Goal: Task Accomplishment & Management: Use online tool/utility

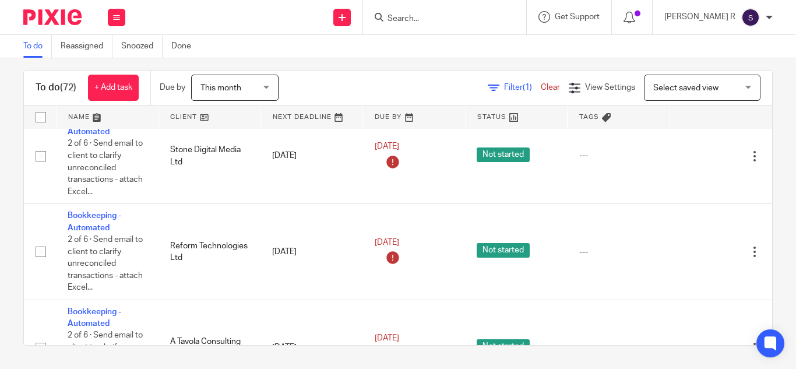
scroll to position [4312, 0]
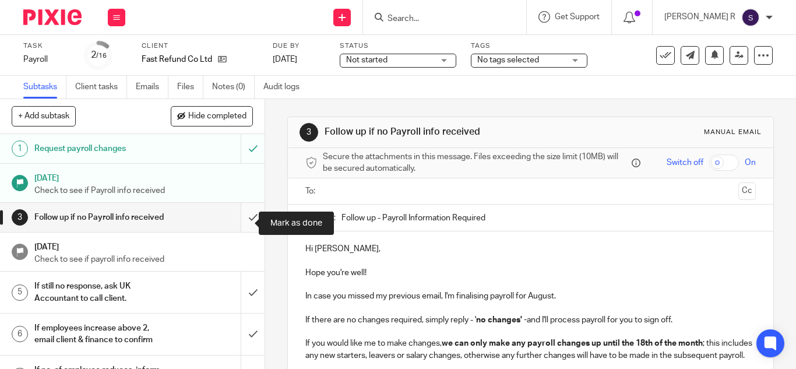
click at [248, 227] on input "submit" at bounding box center [132, 217] width 265 height 29
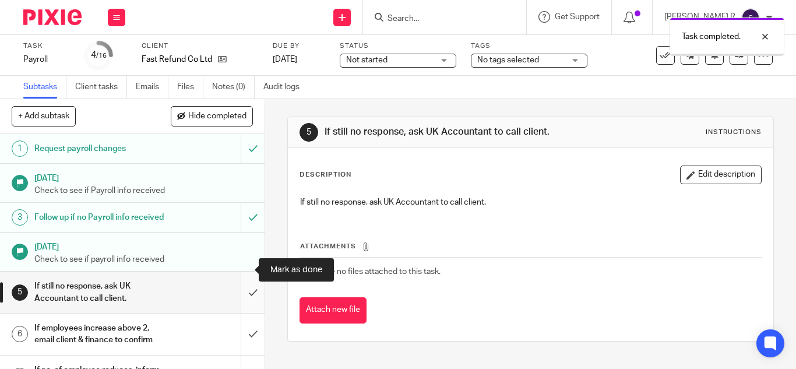
scroll to position [44, 0]
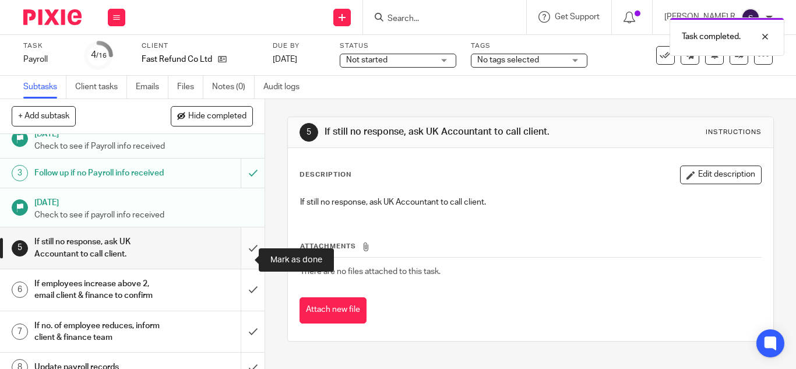
click at [244, 269] on input "submit" at bounding box center [132, 247] width 265 height 41
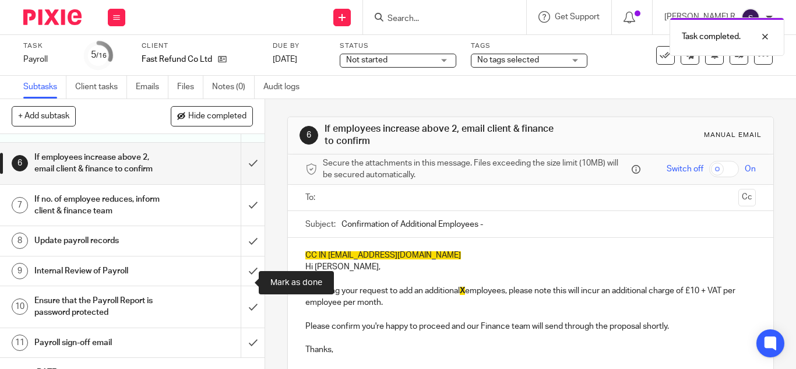
scroll to position [172, 0]
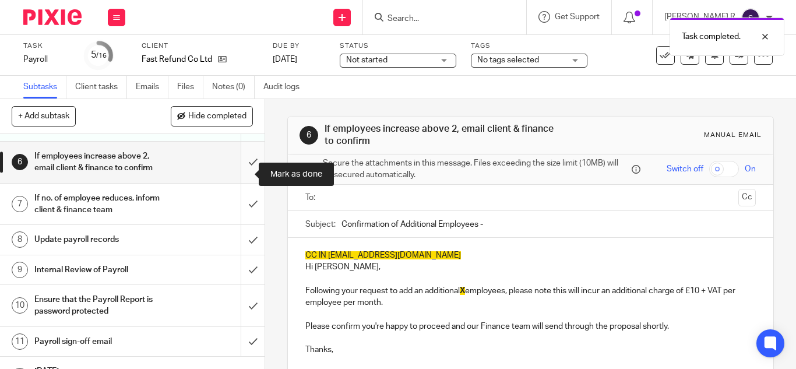
click at [241, 181] on input "submit" at bounding box center [132, 162] width 265 height 41
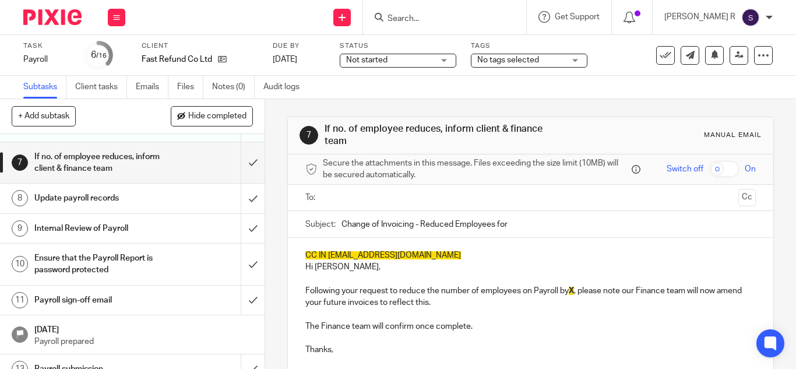
scroll to position [215, 0]
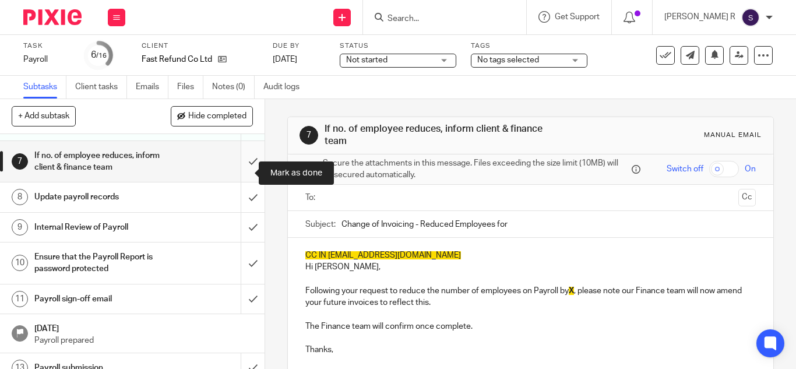
click at [240, 173] on input "submit" at bounding box center [132, 161] width 265 height 41
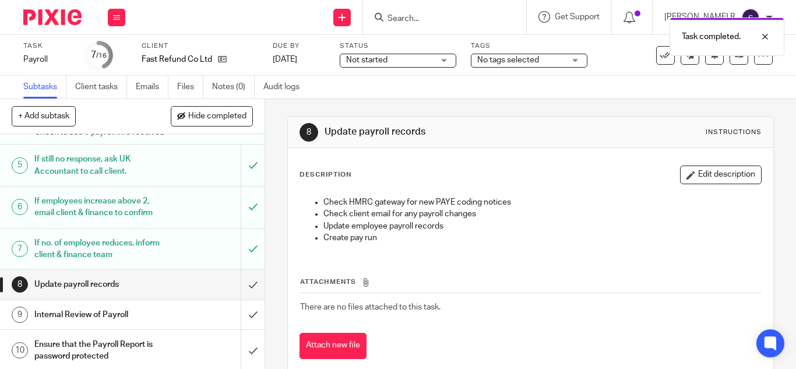
scroll to position [143, 0]
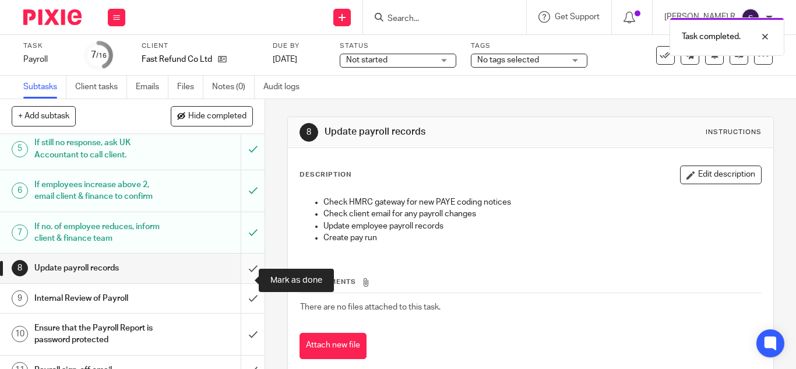
click at [238, 279] on input "submit" at bounding box center [132, 268] width 265 height 29
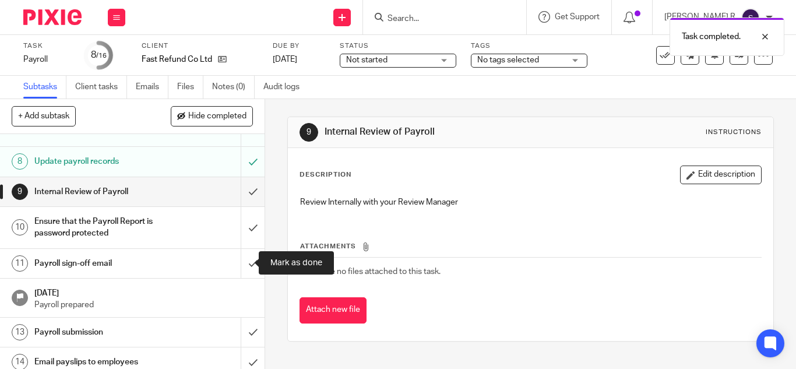
scroll to position [266, 0]
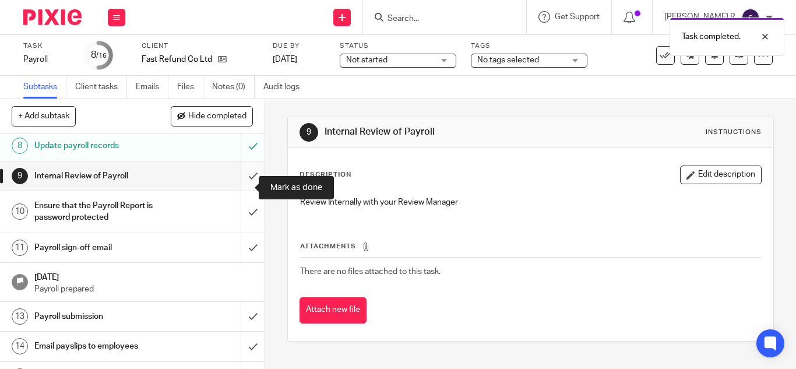
click at [237, 189] on input "submit" at bounding box center [132, 175] width 265 height 29
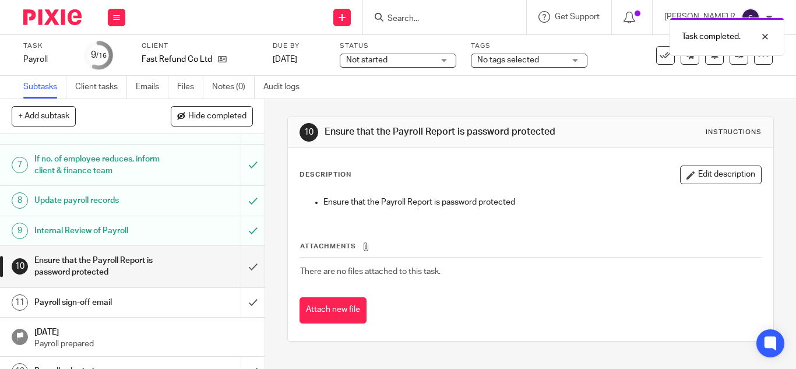
scroll to position [212, 0]
click at [237, 282] on input "submit" at bounding box center [132, 265] width 265 height 41
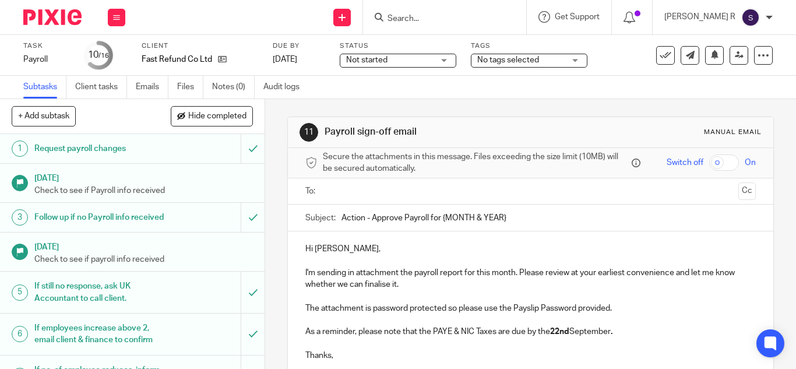
drag, startPoint x: 502, startPoint y: 220, endPoint x: 463, endPoint y: 219, distance: 39.1
click at [463, 219] on input "Action - Approve Payroll for {MONTH & YEAR}" at bounding box center [549, 218] width 415 height 26
drag, startPoint x: 511, startPoint y: 219, endPoint x: 440, endPoint y: 218, distance: 71.1
click at [440, 218] on input "Action - Approve Payroll for {MONTH & YEAR}" at bounding box center [549, 218] width 415 height 26
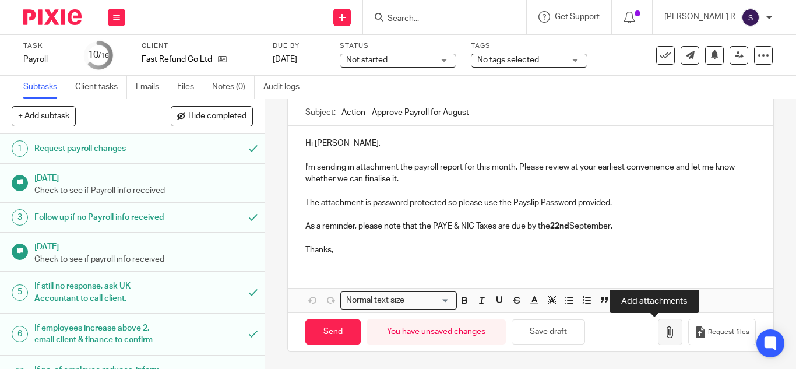
type input "Action - Approve Payroll for August"
click at [665, 329] on icon "button" at bounding box center [671, 332] width 12 height 12
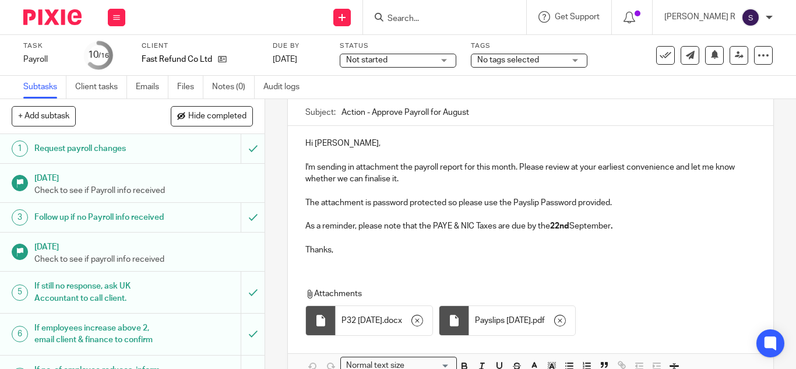
scroll to position [0, 0]
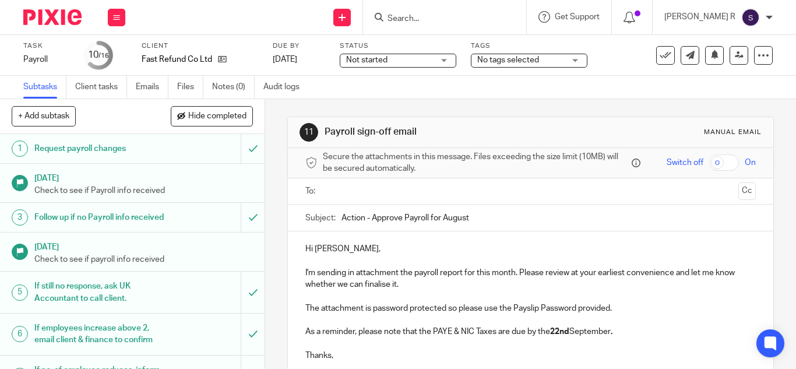
click at [363, 185] on input "text" at bounding box center [530, 191] width 406 height 13
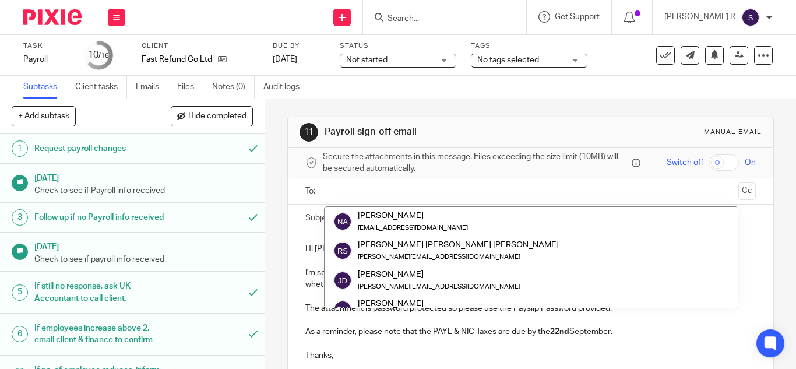
type input "h"
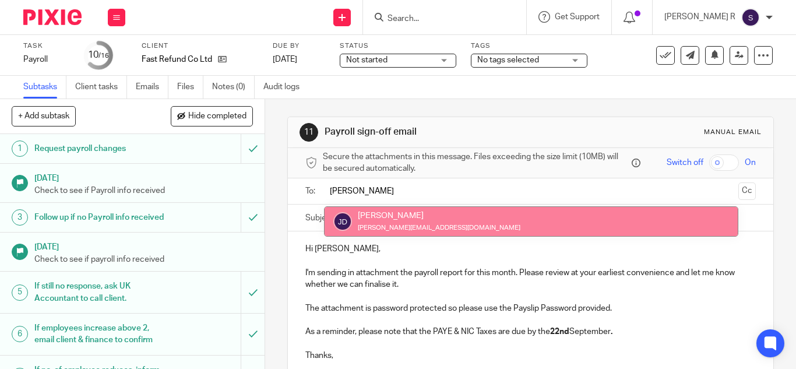
type input "james"
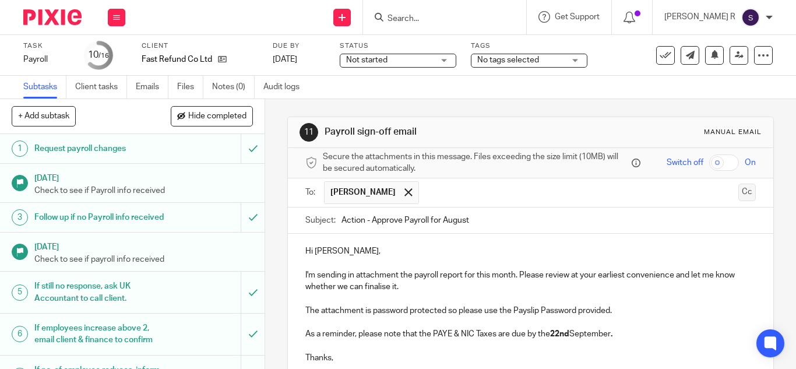
click at [739, 188] on button "Cc" at bounding box center [747, 192] width 17 height 17
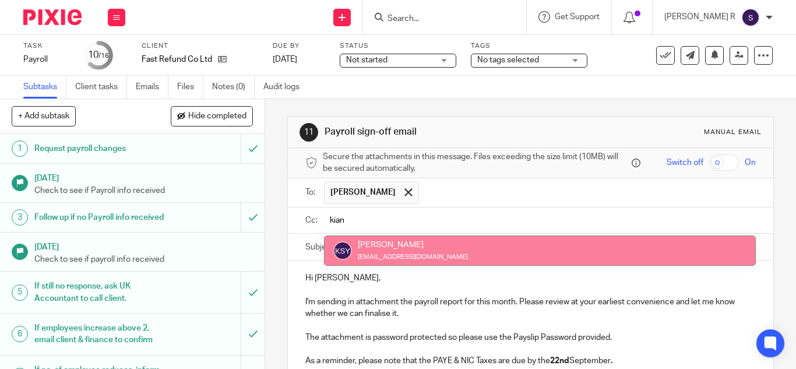
type input "kian"
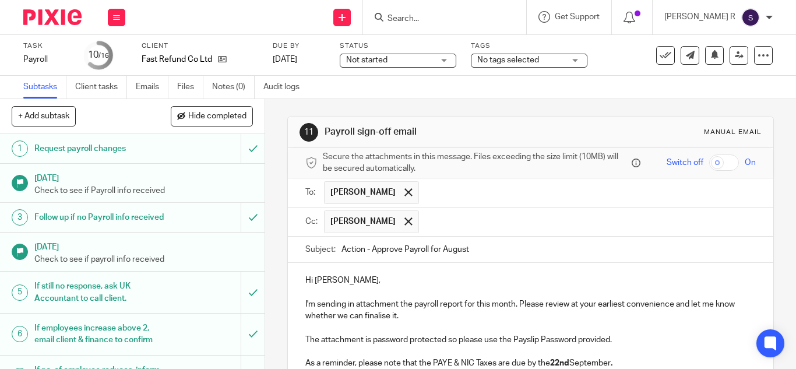
click at [447, 216] on input "text" at bounding box center [588, 221] width 326 height 23
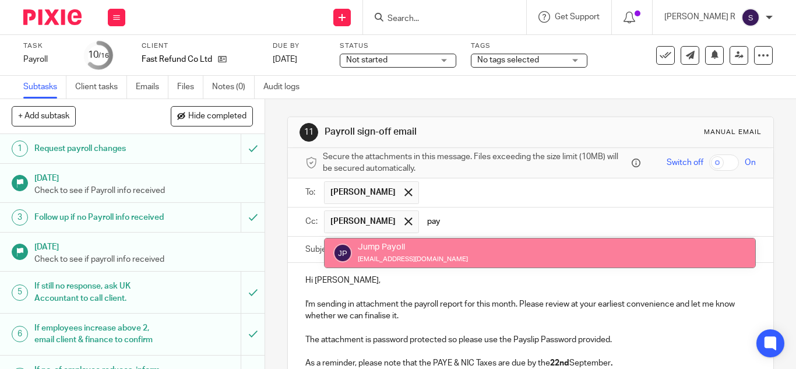
type input "pay"
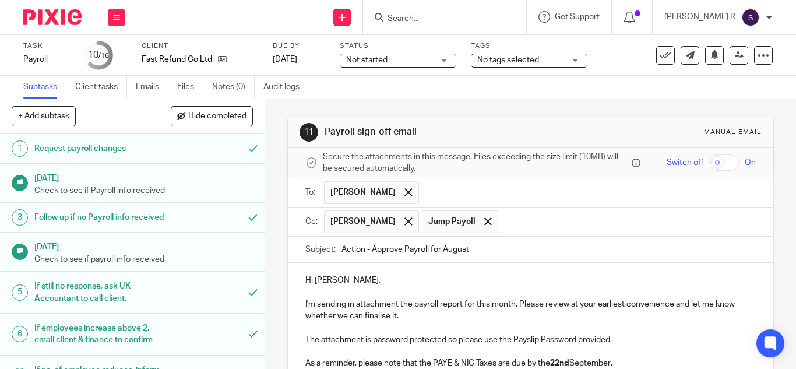
click at [439, 272] on div "Hi James, I'm sending in attachment the payroll report for this month. Please r…" at bounding box center [531, 332] width 486 height 139
click at [468, 247] on input "Action - Approve Payroll for August" at bounding box center [549, 250] width 415 height 26
type input "Action - Approve Payroll for [DATE]"
click at [453, 293] on p at bounding box center [530, 293] width 451 height 12
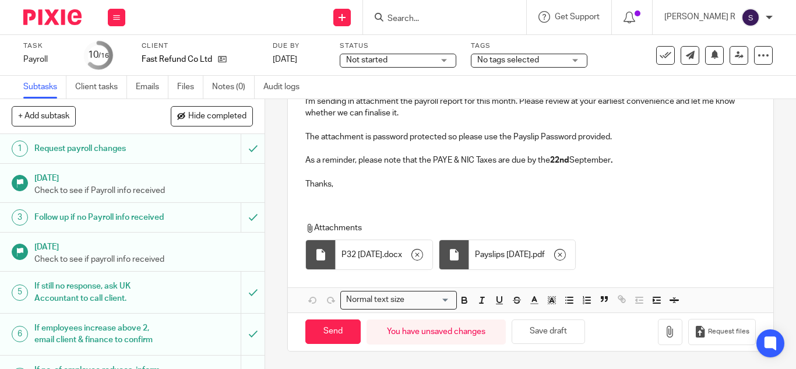
click at [388, 202] on div "Hi James, I'm sending in attachment the payroll report for this month. Please r…" at bounding box center [531, 186] width 486 height 252
click at [383, 191] on div "Hi James, I'm sending in attachment the payroll report for this month. Please r…" at bounding box center [531, 129] width 486 height 139
click at [312, 331] on input "Send" at bounding box center [332, 331] width 55 height 25
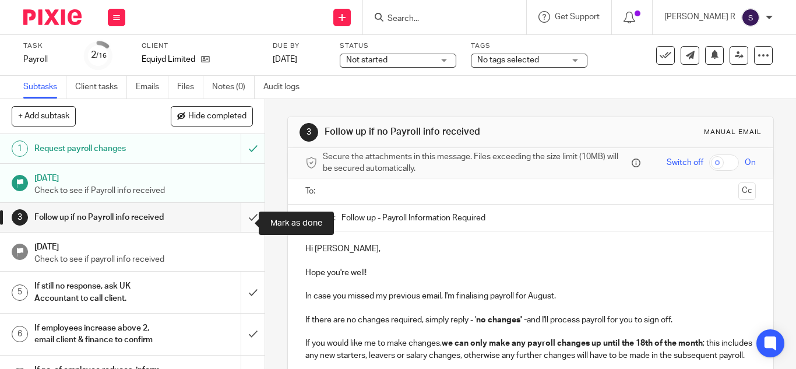
click at [240, 229] on input "submit" at bounding box center [132, 217] width 265 height 29
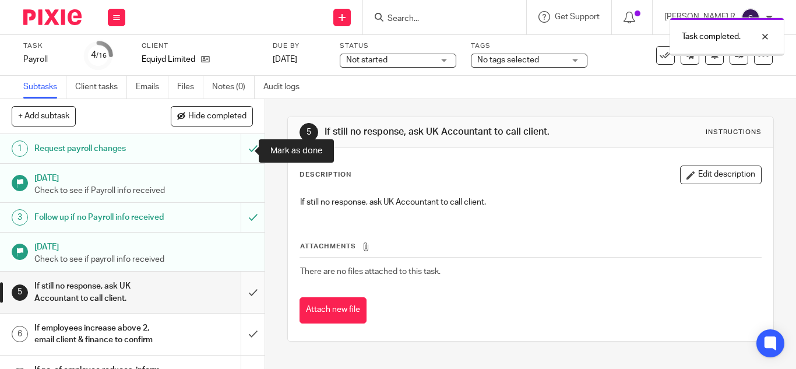
scroll to position [154, 0]
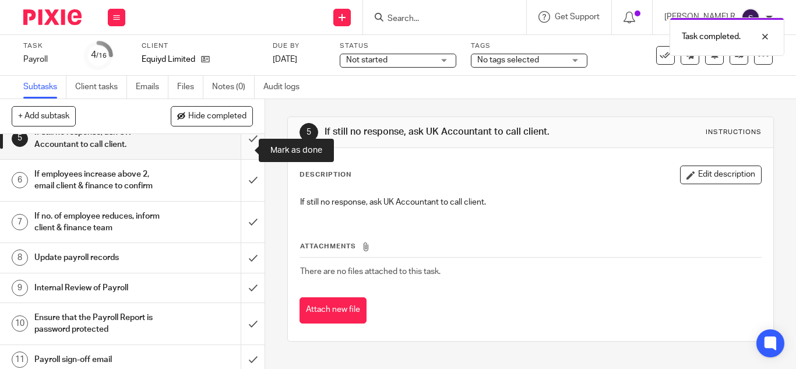
click at [242, 159] on input "submit" at bounding box center [132, 138] width 265 height 41
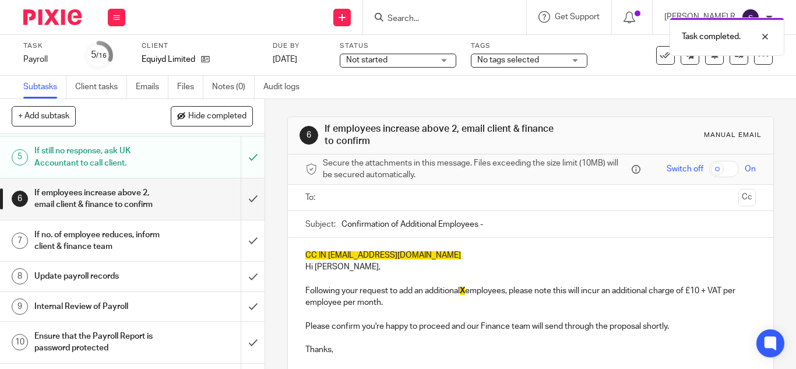
scroll to position [134, 0]
click at [242, 210] on input "submit" at bounding box center [132, 200] width 265 height 41
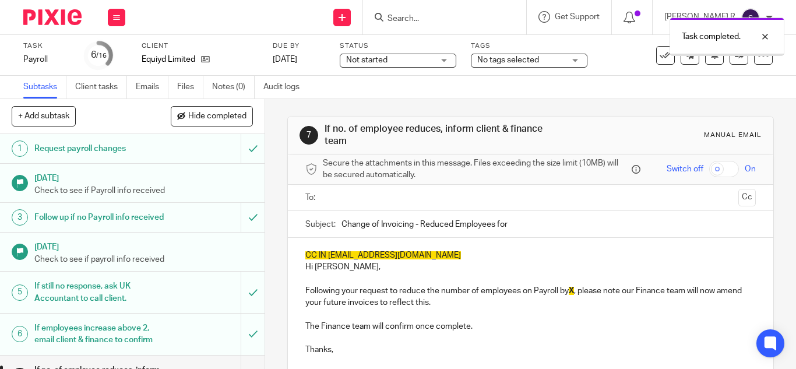
scroll to position [152, 0]
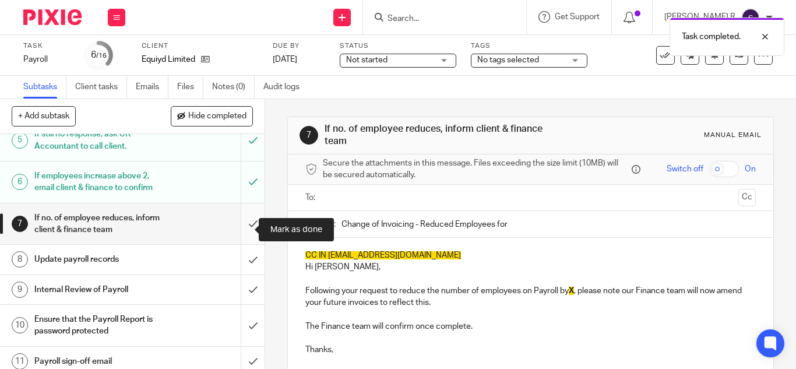
click at [241, 223] on input "submit" at bounding box center [132, 223] width 265 height 41
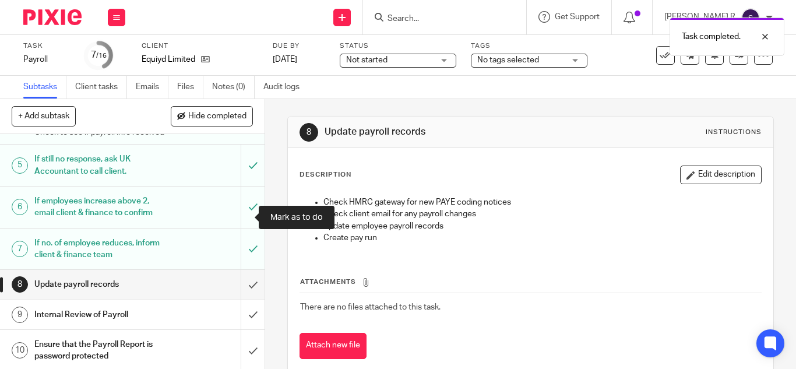
scroll to position [175, 0]
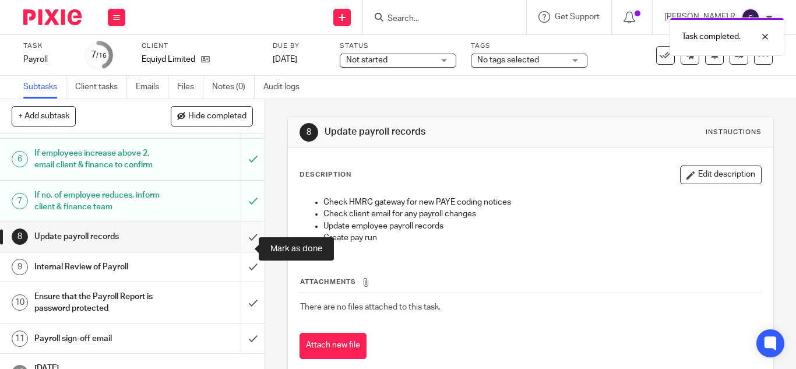
click at [240, 251] on input "submit" at bounding box center [132, 236] width 265 height 29
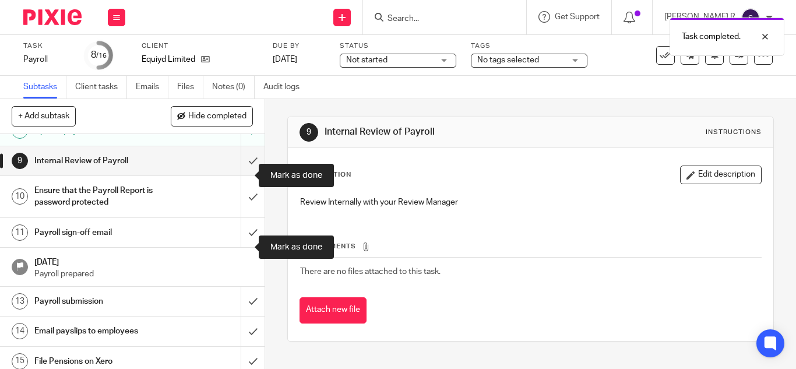
scroll to position [282, 0]
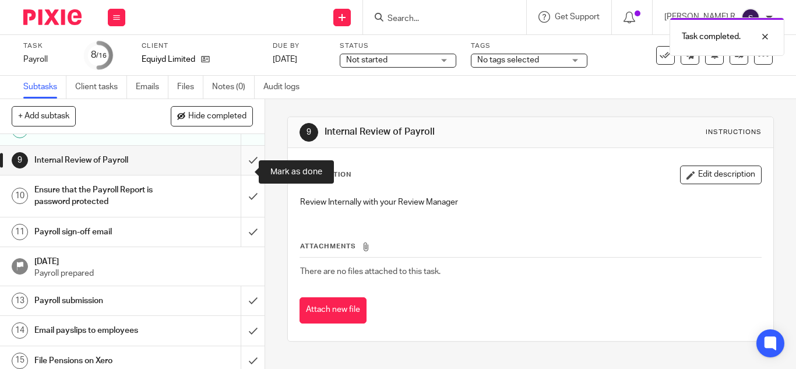
click at [233, 169] on input "submit" at bounding box center [132, 160] width 265 height 29
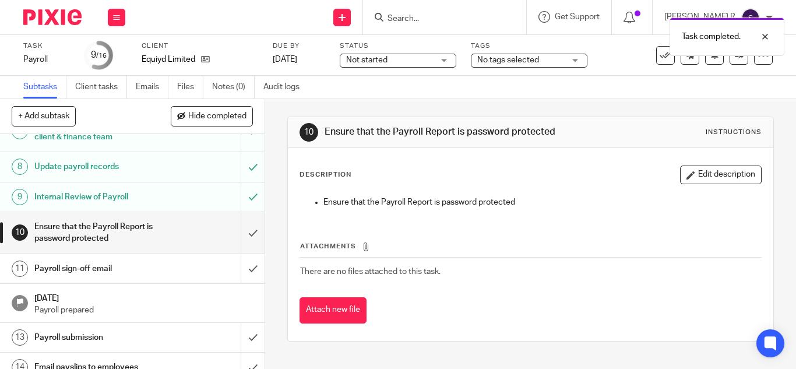
scroll to position [259, 0]
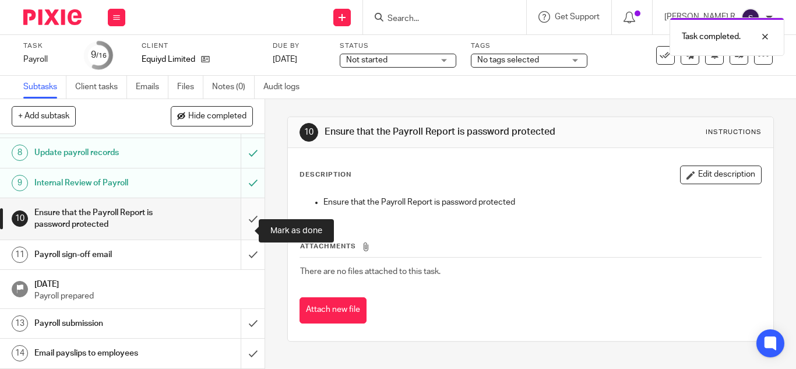
click at [231, 231] on input "submit" at bounding box center [132, 218] width 265 height 41
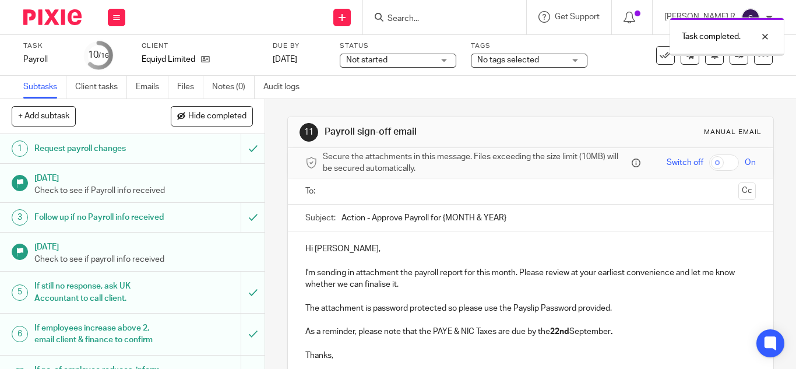
scroll to position [26, 0]
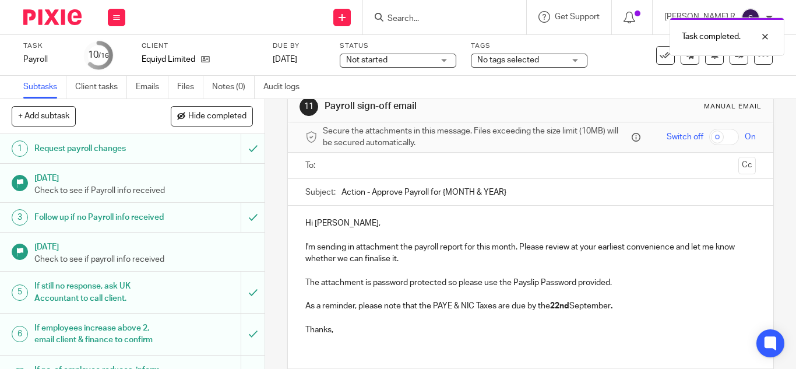
drag, startPoint x: 501, startPoint y: 193, endPoint x: 474, endPoint y: 187, distance: 28.1
click at [474, 187] on input "Action - Approve Payroll for {MONTH & YEAR}" at bounding box center [549, 192] width 415 height 26
drag, startPoint x: 512, startPoint y: 189, endPoint x: 441, endPoint y: 191, distance: 71.1
click at [441, 191] on input "Action - Approve Payroll for {MONTH & YEAR}" at bounding box center [549, 192] width 415 height 26
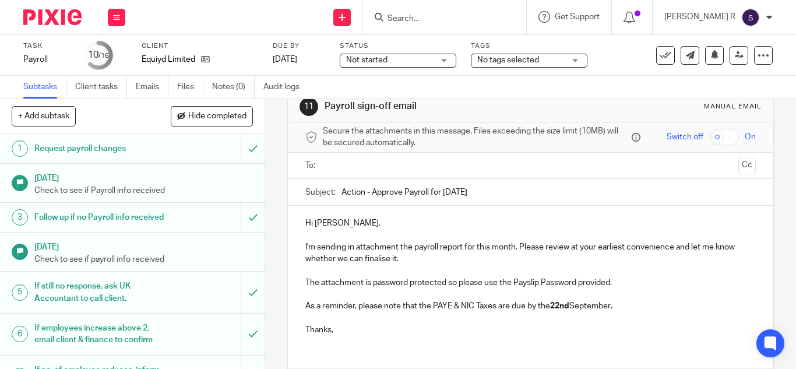
scroll to position [106, 0]
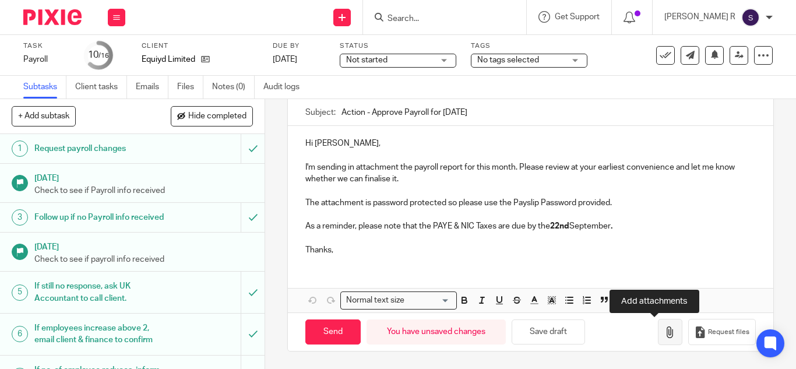
type input "Action - Approve Payroll for [DATE]"
click at [665, 331] on icon "button" at bounding box center [671, 332] width 12 height 12
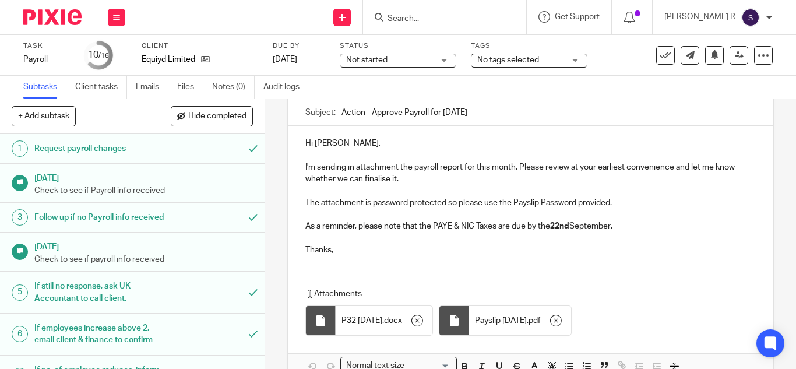
scroll to position [0, 0]
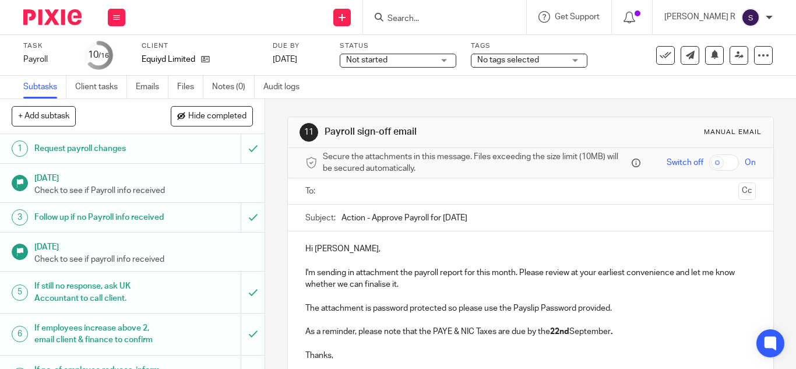
click at [373, 198] on ul at bounding box center [531, 191] width 415 height 19
click at [360, 193] on input "text" at bounding box center [530, 191] width 406 height 13
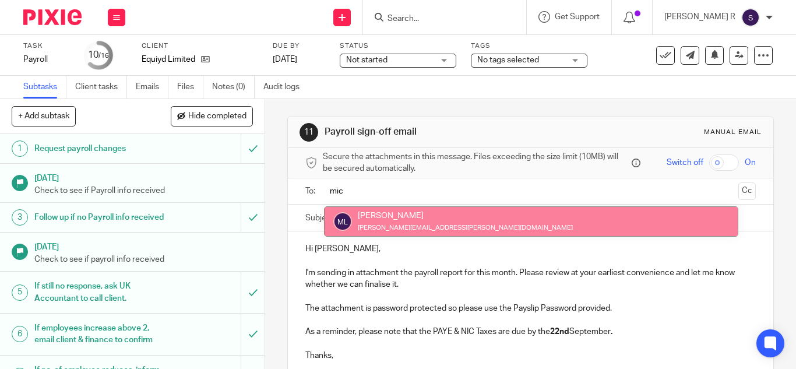
type input "mic"
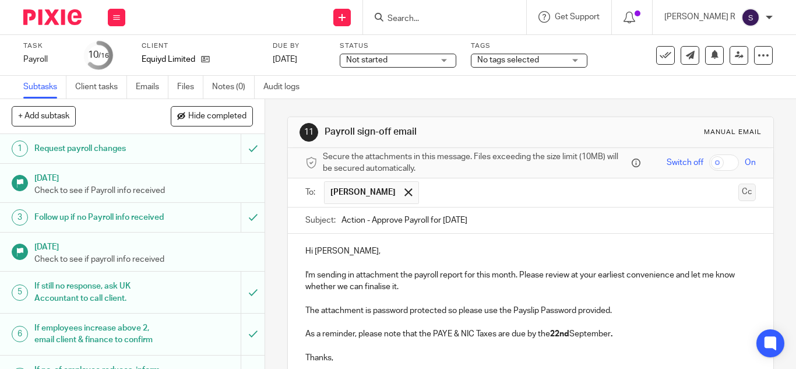
click at [739, 189] on button "Cc" at bounding box center [747, 192] width 17 height 17
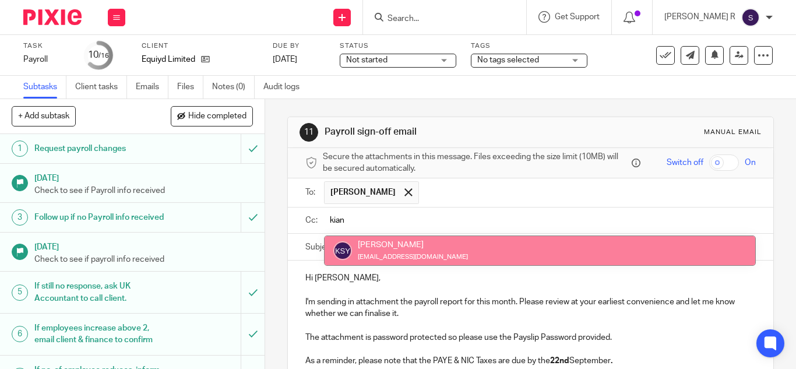
type input "kian"
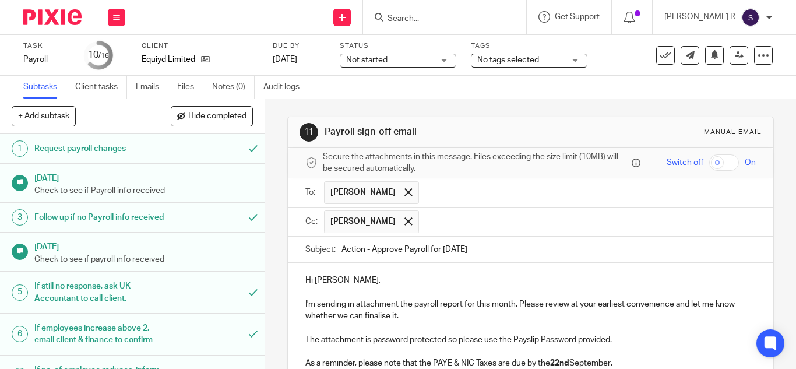
click at [468, 203] on input "text" at bounding box center [588, 192] width 326 height 23
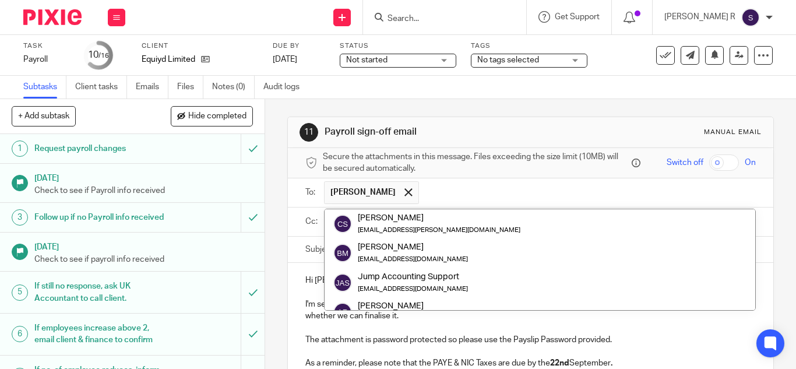
scroll to position [117, 0]
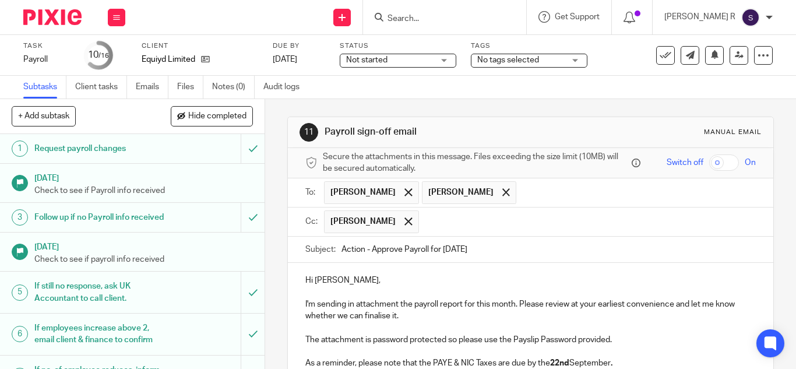
click at [598, 318] on p "I'm sending in attachment the payroll report for this month. Please review at y…" at bounding box center [530, 310] width 451 height 24
click at [503, 195] on span at bounding box center [507, 192] width 8 height 8
click at [454, 220] on input "text" at bounding box center [588, 221] width 326 height 23
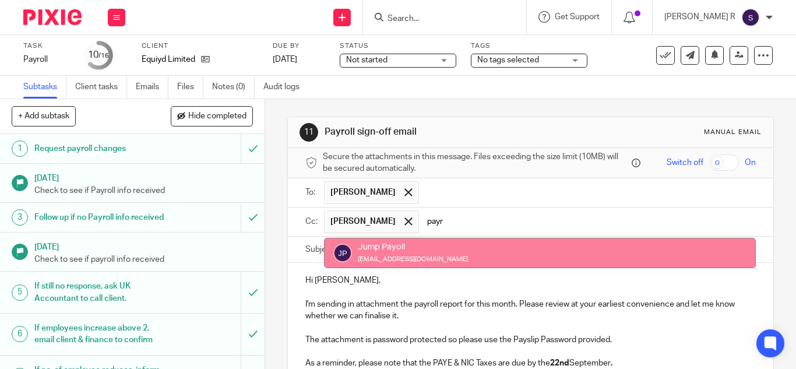
type input "payr"
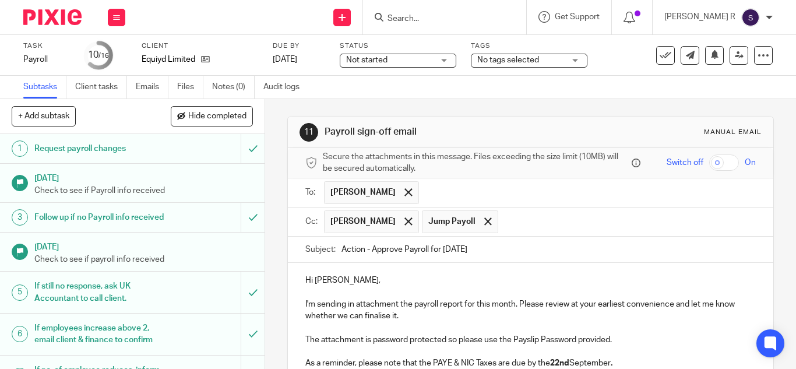
scroll to position [203, 0]
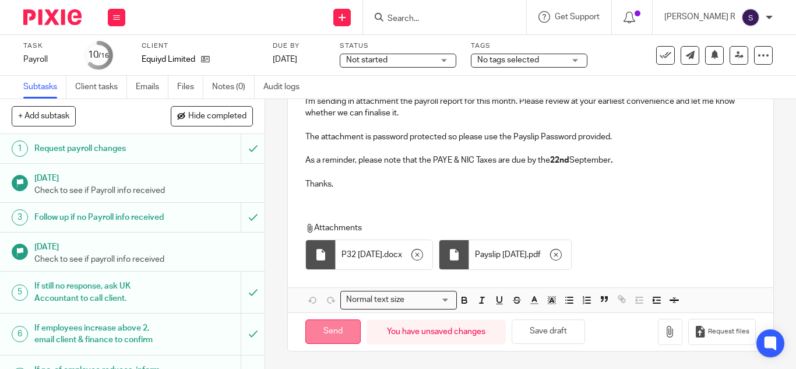
click at [333, 335] on input "Send" at bounding box center [332, 331] width 55 height 25
type input "Sent"
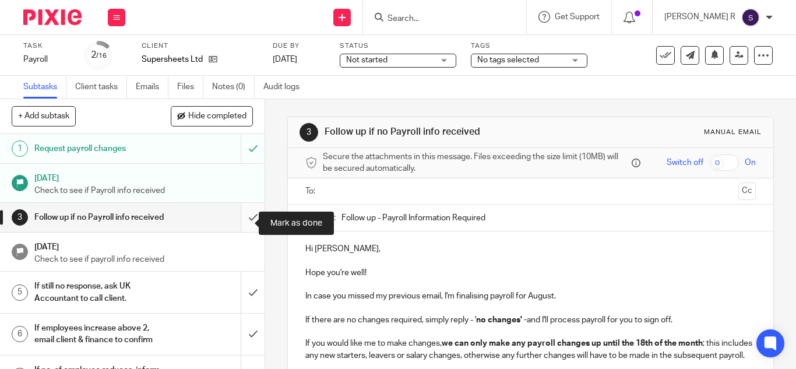
click at [238, 220] on input "submit" at bounding box center [132, 217] width 265 height 29
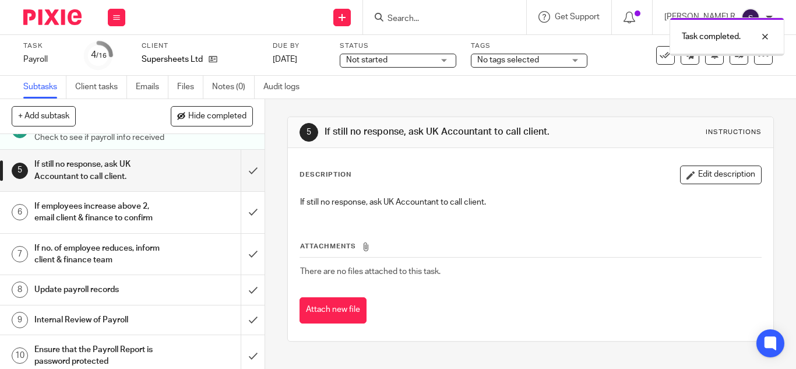
scroll to position [125, 0]
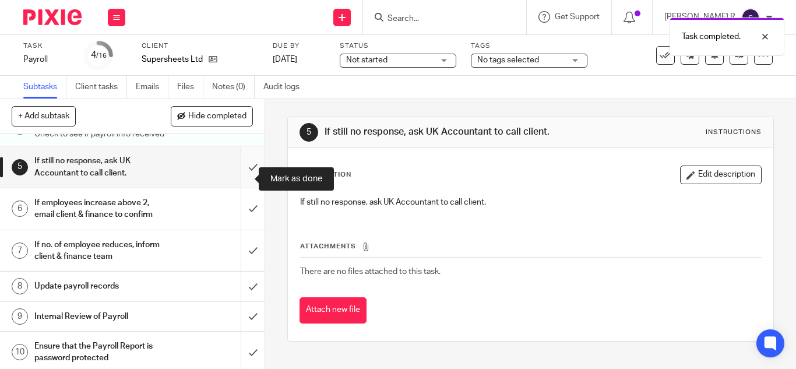
click at [241, 168] on input "submit" at bounding box center [132, 166] width 265 height 41
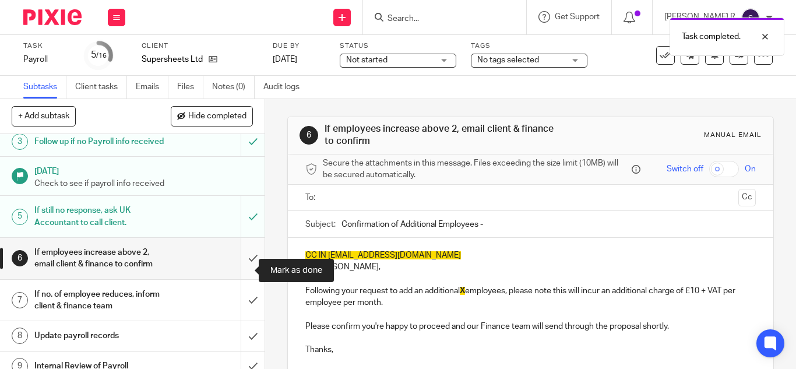
scroll to position [80, 0]
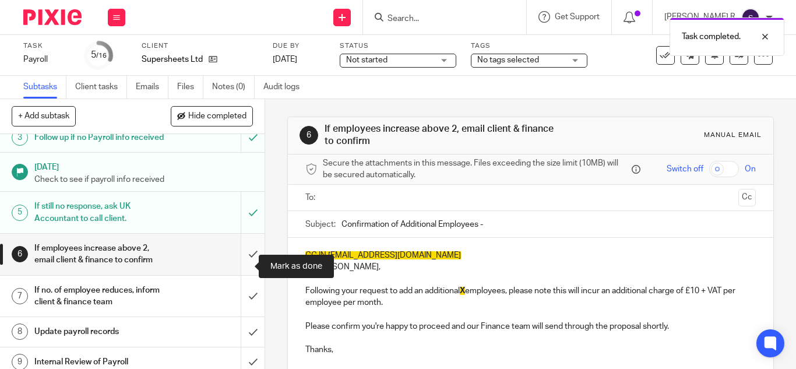
click at [245, 265] on input "submit" at bounding box center [132, 254] width 265 height 41
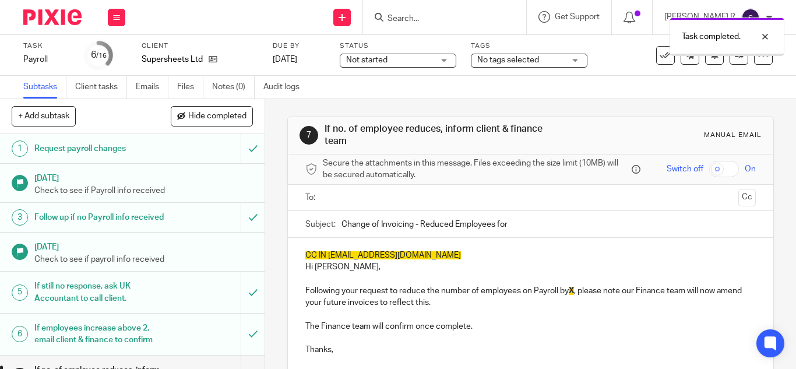
scroll to position [169, 0]
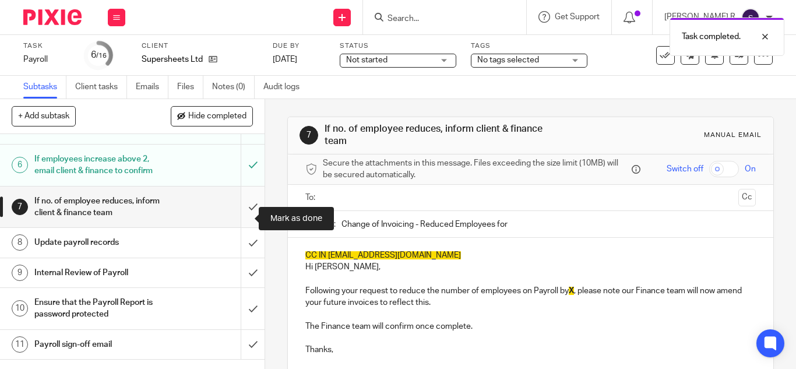
click at [237, 224] on input "submit" at bounding box center [132, 207] width 265 height 41
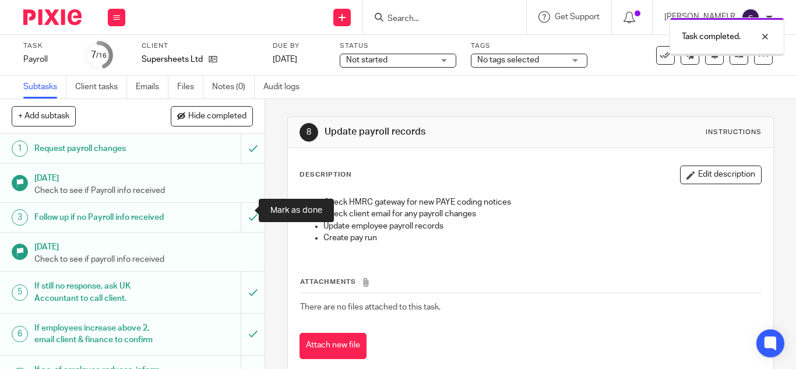
scroll to position [243, 0]
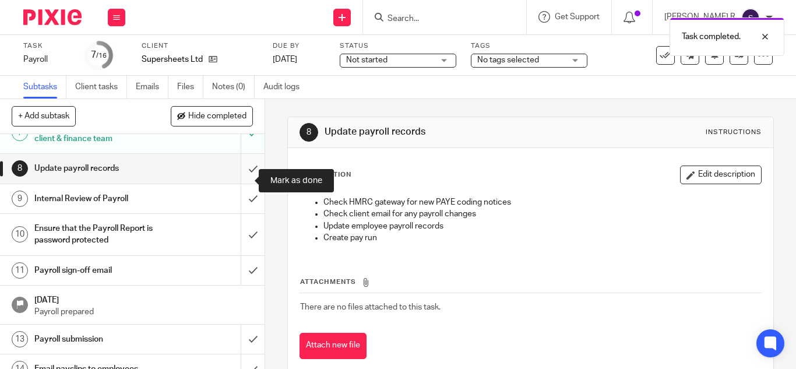
click at [237, 183] on input "submit" at bounding box center [132, 168] width 265 height 29
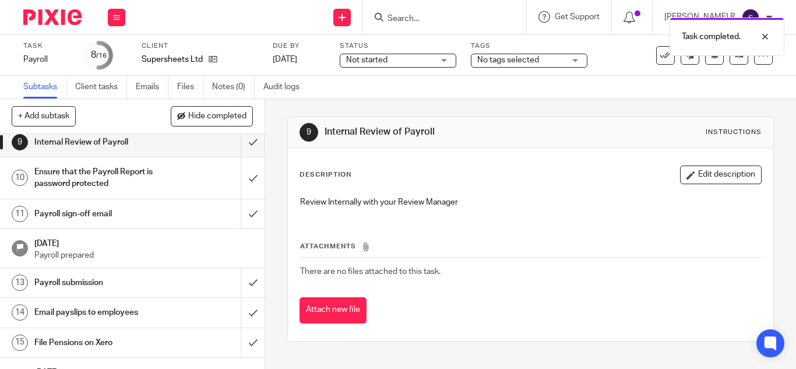
scroll to position [300, 0]
click at [240, 152] on input "submit" at bounding box center [132, 141] width 265 height 29
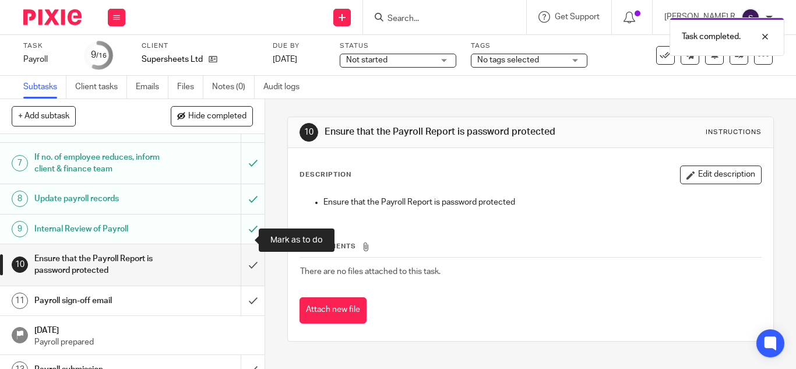
scroll to position [213, 0]
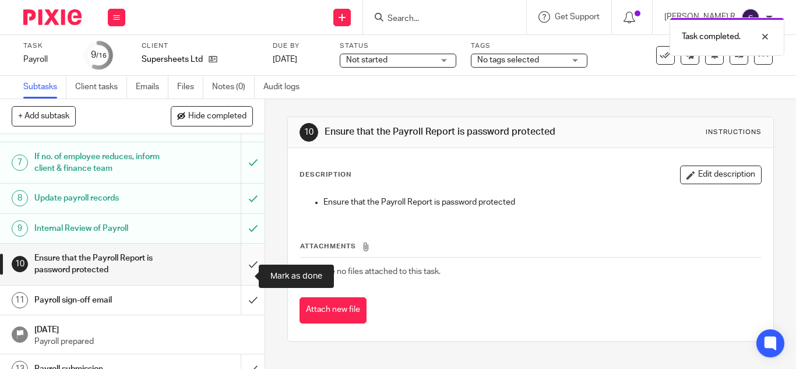
click at [236, 283] on input "submit" at bounding box center [132, 264] width 265 height 41
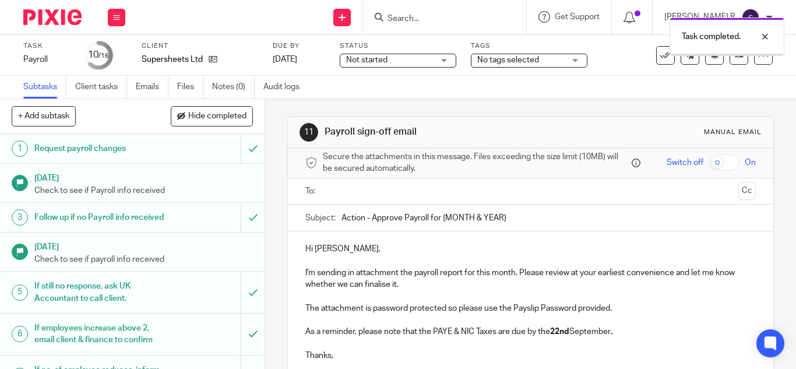
scroll to position [203, 0]
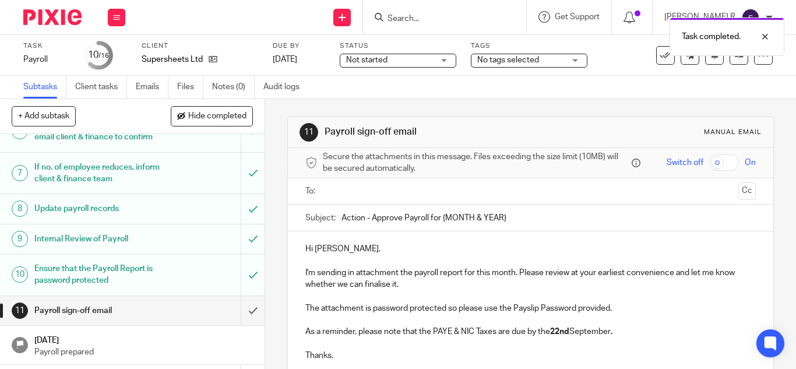
drag, startPoint x: 503, startPoint y: 220, endPoint x: 438, endPoint y: 218, distance: 64.8
click at [438, 218] on input "Action - Approve Payroll for {MONTH & YEAR}" at bounding box center [549, 218] width 415 height 26
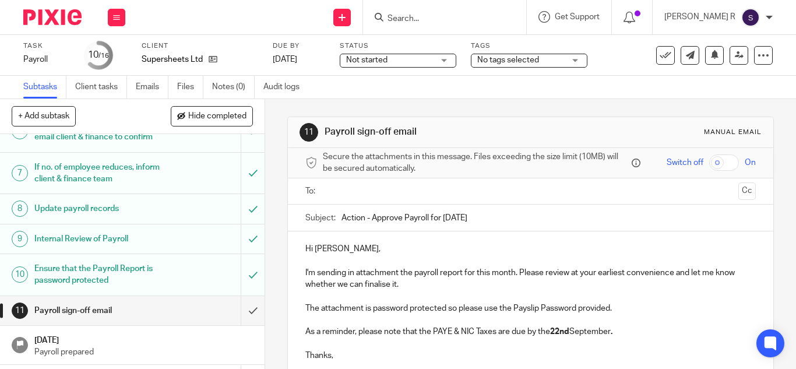
scroll to position [106, 0]
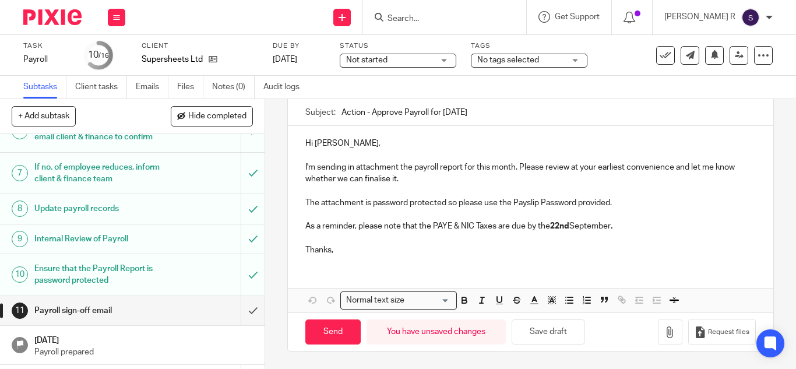
type input "Action - Approve Payroll for [DATE]"
click at [617, 206] on p "The attachment is password protected so please use the Payslip Password provide…" at bounding box center [530, 203] width 451 height 12
click at [616, 226] on p "As a reminder, please note that the PAYE & NIC Taxes are due by the [DATE] ." at bounding box center [530, 226] width 451 height 12
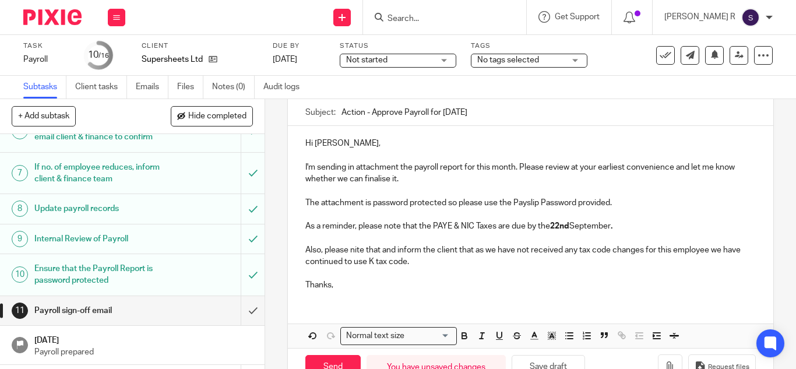
click at [470, 251] on p "Also, please nite that and inform the client that as we have not received any t…" at bounding box center [530, 256] width 451 height 24
drag, startPoint x: 470, startPoint y: 251, endPoint x: 382, endPoint y: 249, distance: 88.1
click at [382, 249] on p "Also, please nite that and inform the client that as we have not received any t…" at bounding box center [530, 256] width 451 height 24
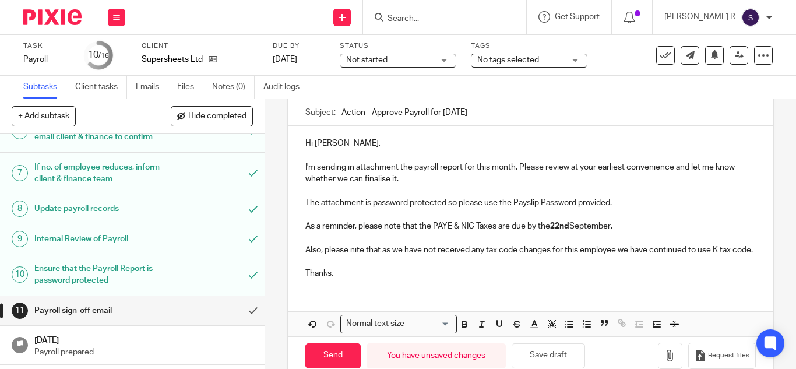
click at [354, 250] on p "Also, please nite that as we have not received any tax code changes for this em…" at bounding box center [530, 250] width 451 height 12
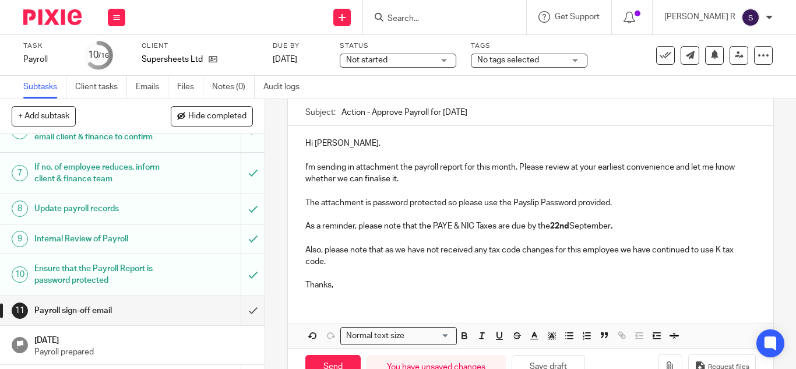
click at [578, 252] on p "Also, please note that as we have not received any tax code changes for this em…" at bounding box center [530, 256] width 451 height 24
click at [570, 255] on p "Also, please note that as we have not received any tax code changes for this em…" at bounding box center [530, 256] width 451 height 24
click at [620, 251] on p "Also, please note that as we have not received any tax code changes for this em…" at bounding box center [530, 256] width 451 height 24
click at [388, 251] on p "Also, please note that as we have not received any tax code changes for this em…" at bounding box center [530, 256] width 451 height 24
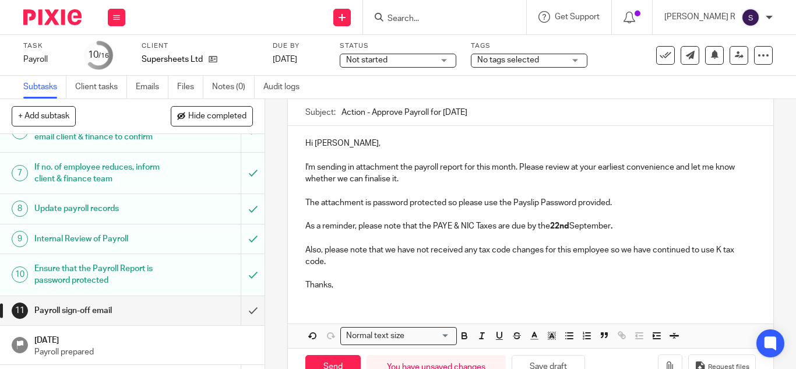
click at [609, 253] on p "Also, please note that we have not received any tax code changes for this emplo…" at bounding box center [530, 256] width 451 height 24
click at [587, 251] on p "Also, please note that we have not received any tax code changes for this emplo…" at bounding box center [530, 256] width 451 height 24
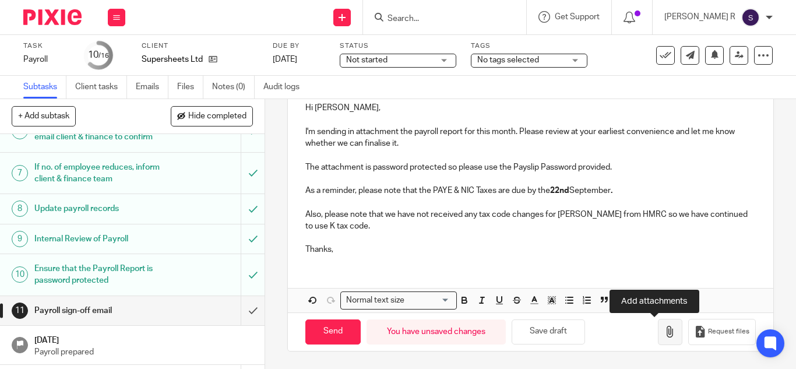
click at [665, 334] on icon "button" at bounding box center [671, 332] width 12 height 12
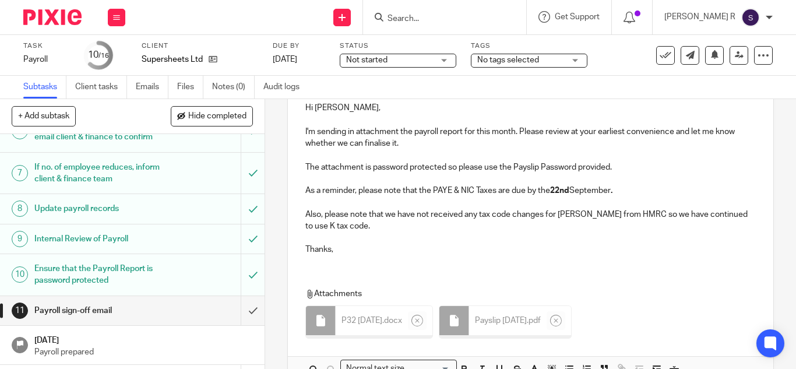
scroll to position [0, 0]
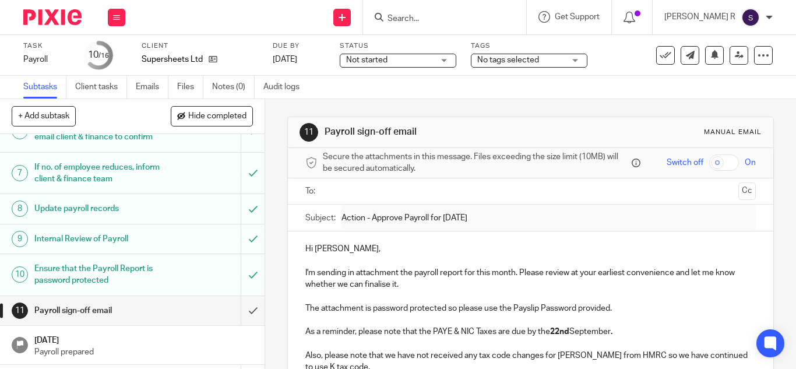
click at [386, 187] on input "text" at bounding box center [530, 191] width 406 height 13
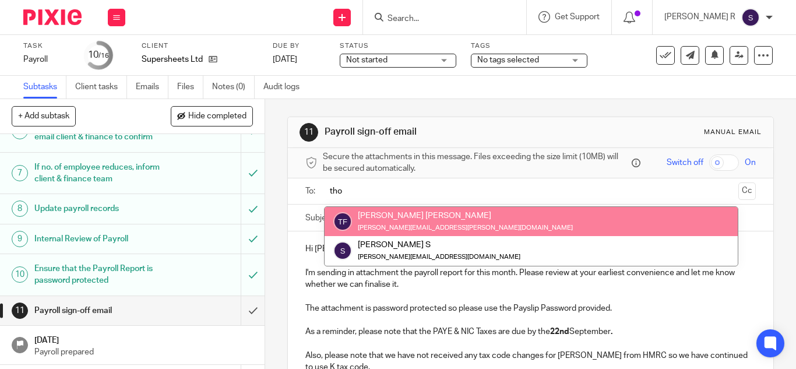
type input "tho"
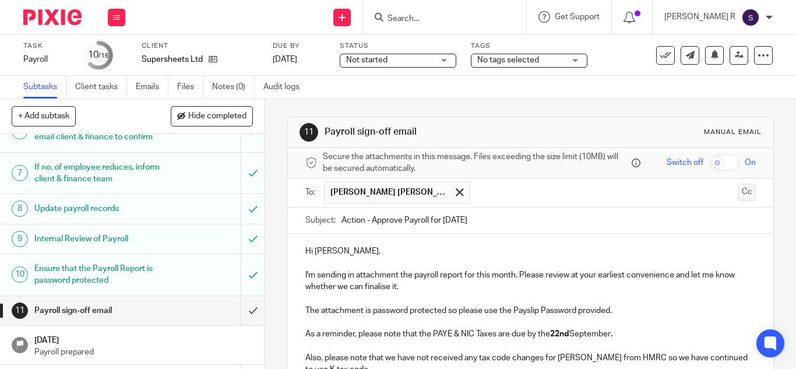
click at [739, 194] on button "Cc" at bounding box center [747, 192] width 17 height 17
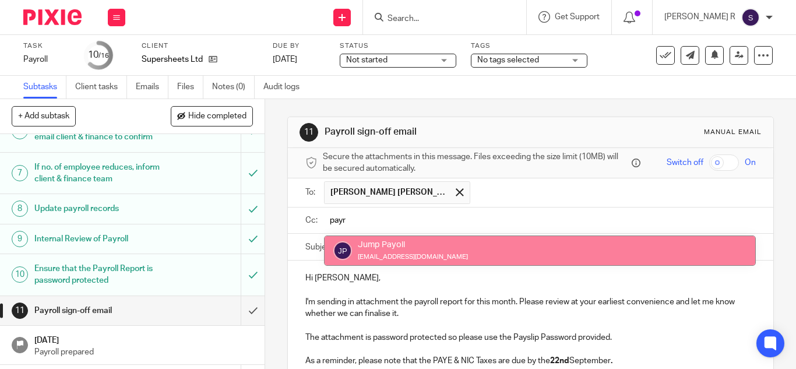
type input "payr"
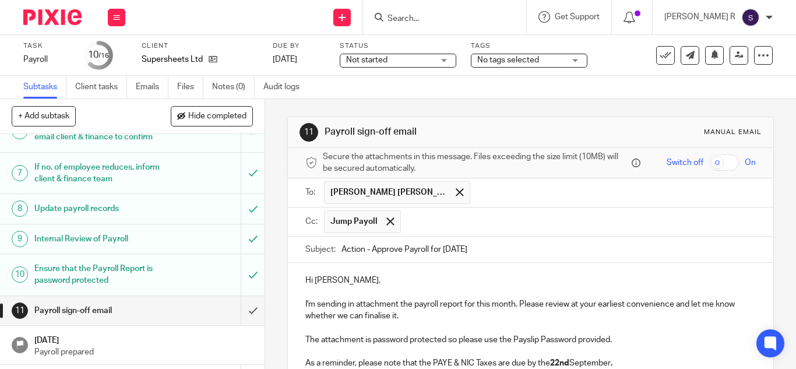
click at [443, 227] on input "text" at bounding box center [579, 221] width 345 height 23
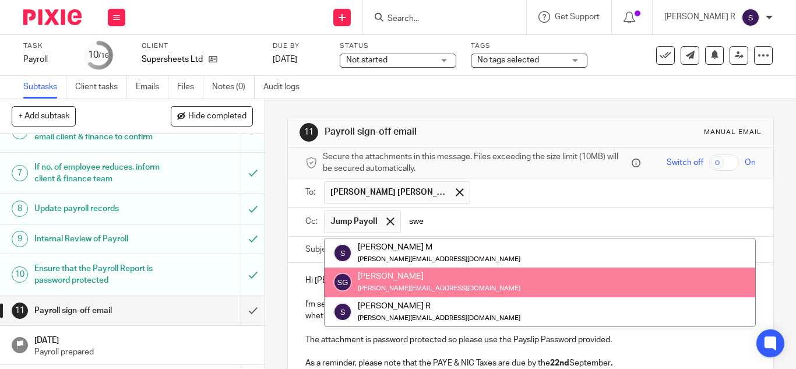
type input "swe"
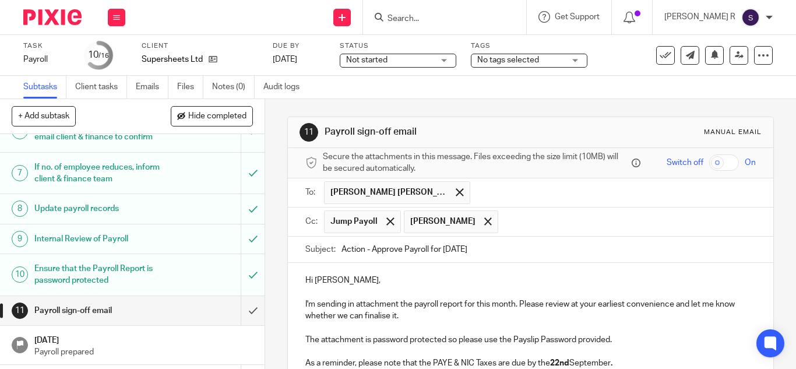
click at [449, 292] on p at bounding box center [530, 293] width 451 height 12
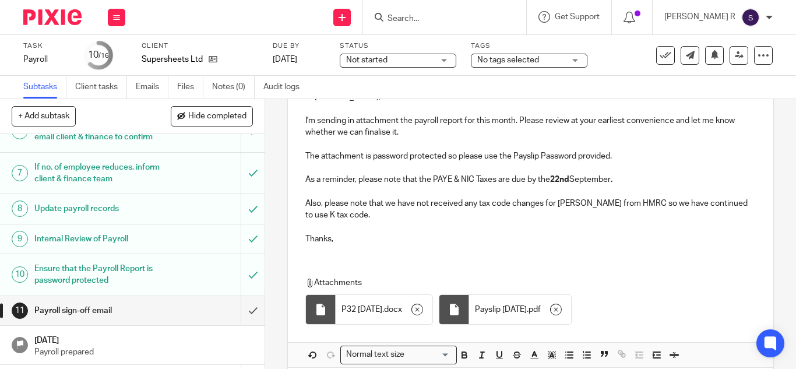
scroll to position [238, 0]
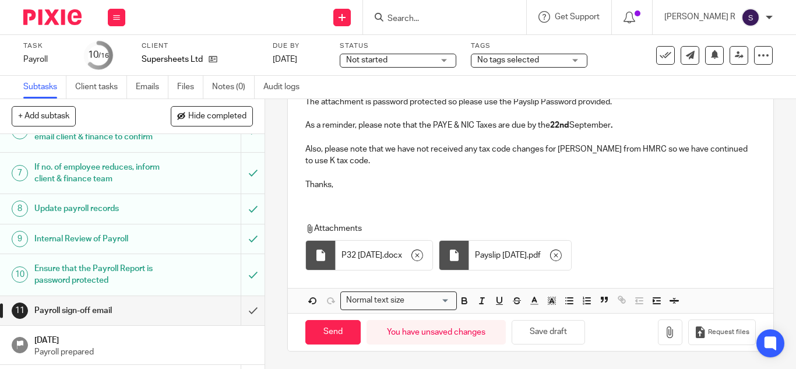
click at [664, 148] on p "Also, please note that we have not received any tax code changes for [PERSON_NA…" at bounding box center [530, 155] width 451 height 24
click at [307, 335] on input "Send" at bounding box center [332, 333] width 55 height 25
type input "Sent"
